Goal: Task Accomplishment & Management: Manage account settings

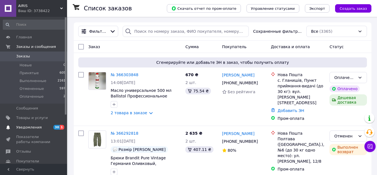
click at [29, 126] on span "Уведомления" at bounding box center [28, 127] width 25 height 5
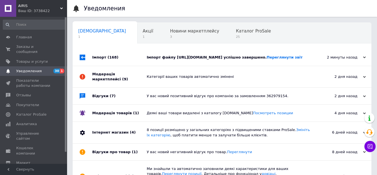
click at [99, 63] on div "Імпорт (168)" at bounding box center [119, 57] width 54 height 17
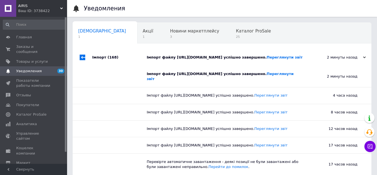
click at [99, 63] on div "Імпорт (168)" at bounding box center [119, 57] width 54 height 17
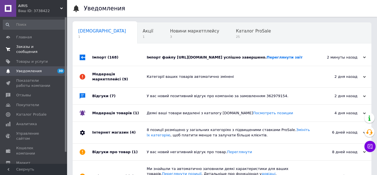
click at [32, 49] on span "Заказы и сообщения" at bounding box center [33, 49] width 35 height 10
